Goal: Transaction & Acquisition: Purchase product/service

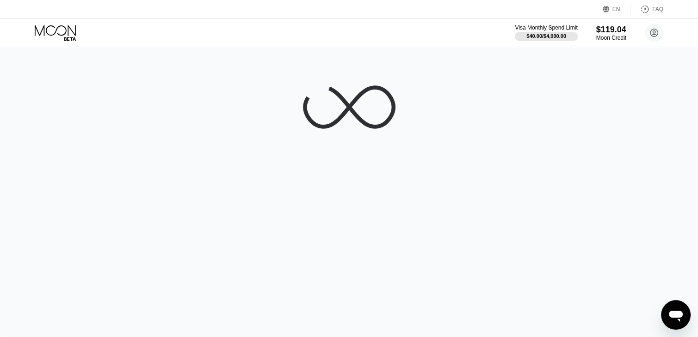
click at [55, 37] on icon at bounding box center [56, 33] width 43 height 16
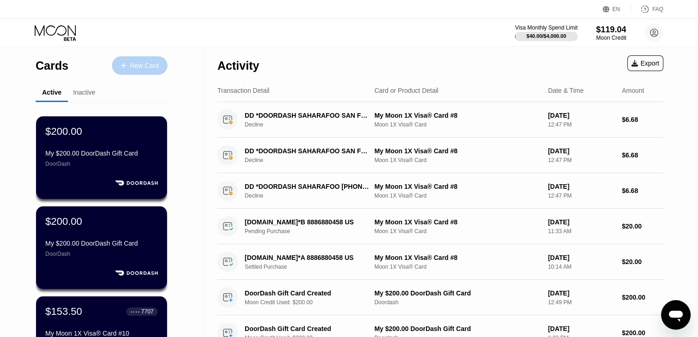
click at [150, 62] on div "New Card" at bounding box center [144, 66] width 29 height 8
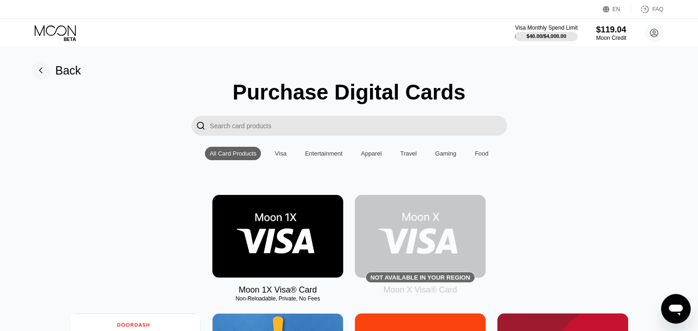
drag, startPoint x: 227, startPoint y: 120, endPoint x: 209, endPoint y: 129, distance: 19.6
click at [209, 129] on div "" at bounding box center [200, 126] width 18 height 20
click at [216, 130] on input "Search card products" at bounding box center [358, 126] width 297 height 20
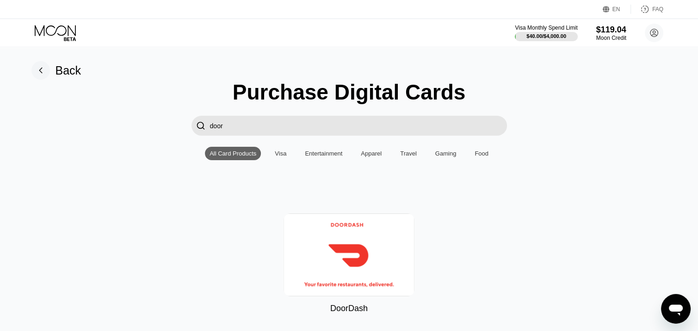
type input "door"
click at [320, 228] on img at bounding box center [348, 254] width 131 height 83
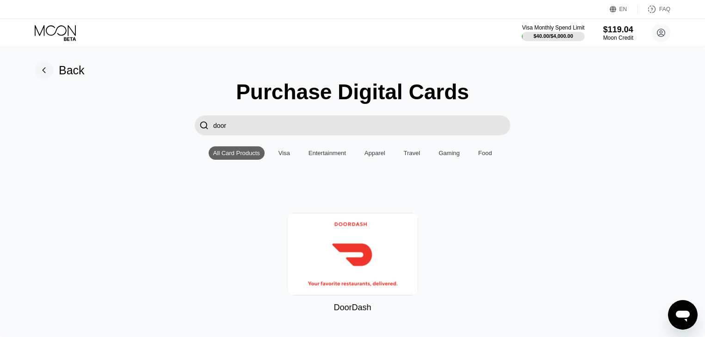
type input "0"
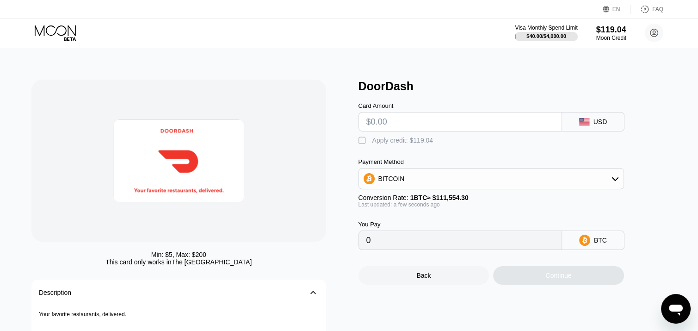
click at [412, 119] on input "text" at bounding box center [460, 121] width 188 height 18
type input "$11"
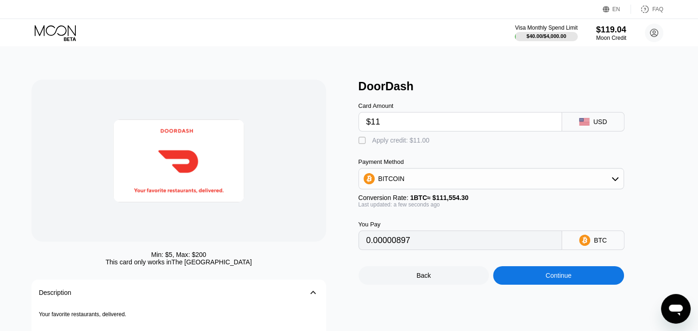
type input "0.00009861"
type input "$115"
type input "0.00103089"
type input "$115"
click at [393, 144] on div "Apply credit: $115.00" at bounding box center [402, 139] width 61 height 7
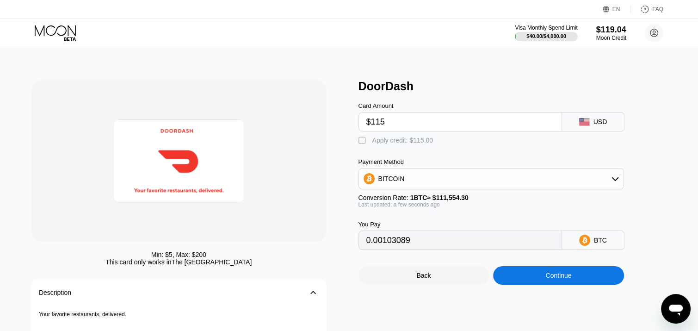
type input "0"
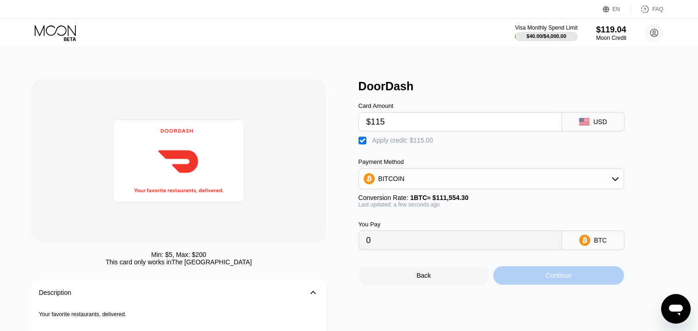
click at [534, 284] on div "Continue" at bounding box center [558, 275] width 131 height 18
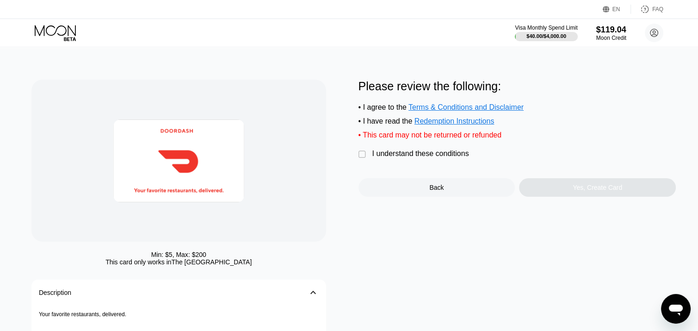
click at [422, 158] on div "I understand these conditions" at bounding box center [420, 153] width 97 height 8
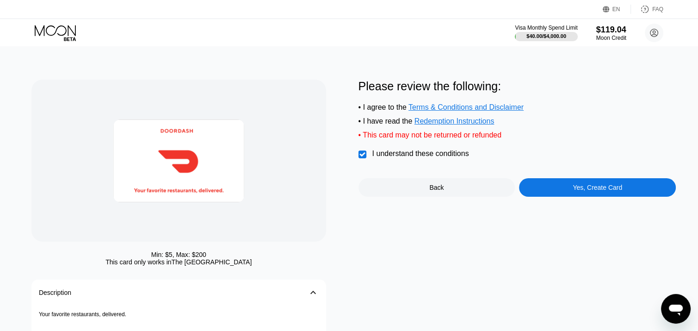
click at [558, 190] on div "Yes, Create Card" at bounding box center [597, 187] width 157 height 18
